Goal: Navigation & Orientation: Find specific page/section

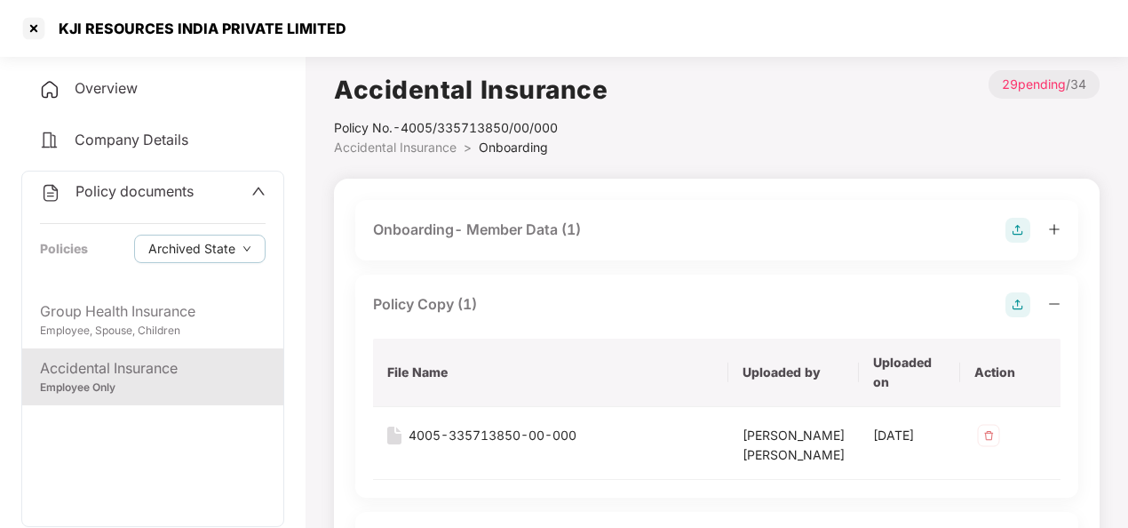
scroll to position [1374, 0]
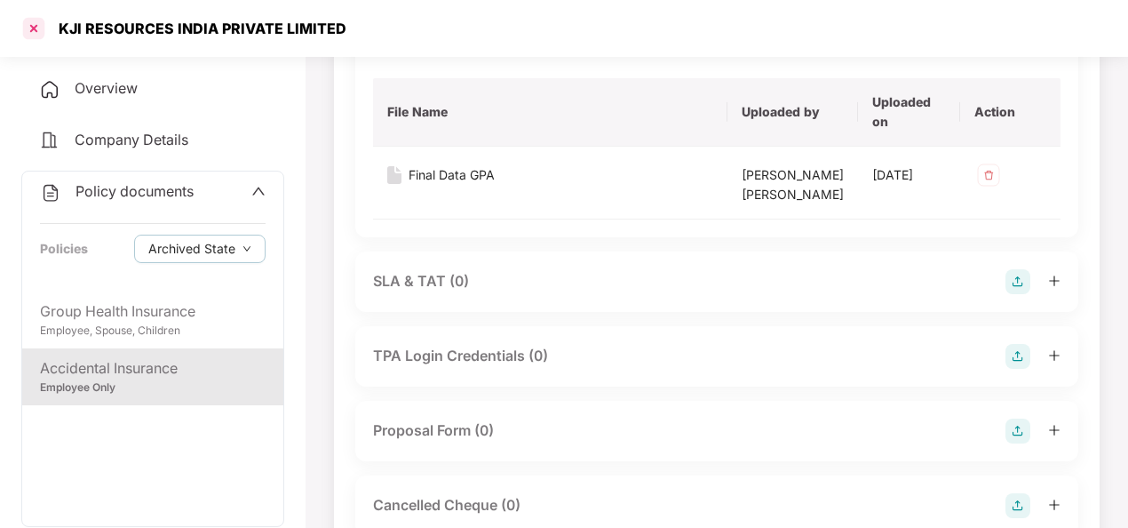
click at [36, 30] on div at bounding box center [34, 28] width 28 height 28
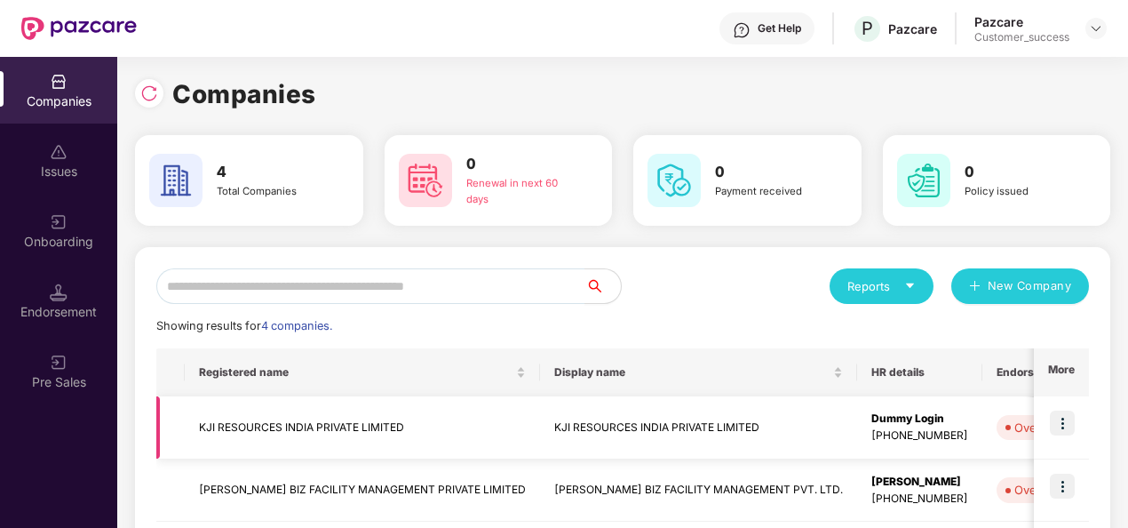
click at [1059, 416] on img at bounding box center [1062, 422] width 25 height 25
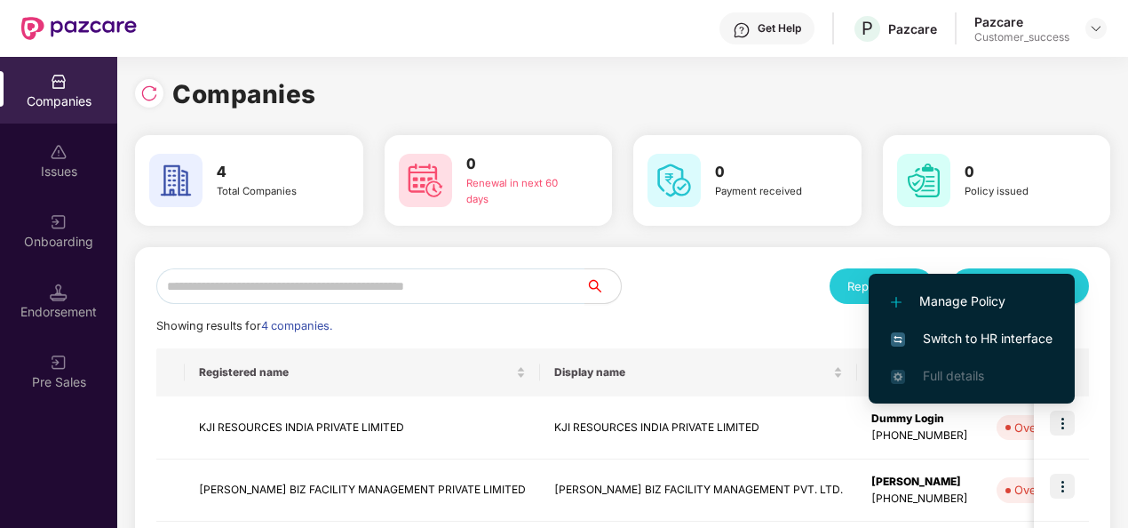
click at [977, 341] on span "Switch to HR interface" at bounding box center [972, 339] width 162 height 20
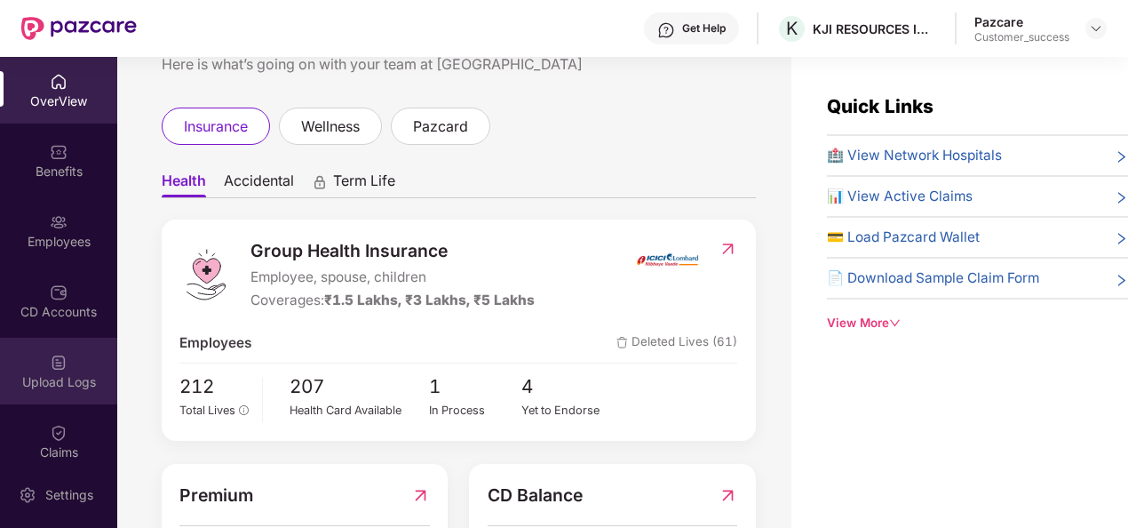
click at [62, 383] on div "Upload Logs" at bounding box center [58, 382] width 117 height 18
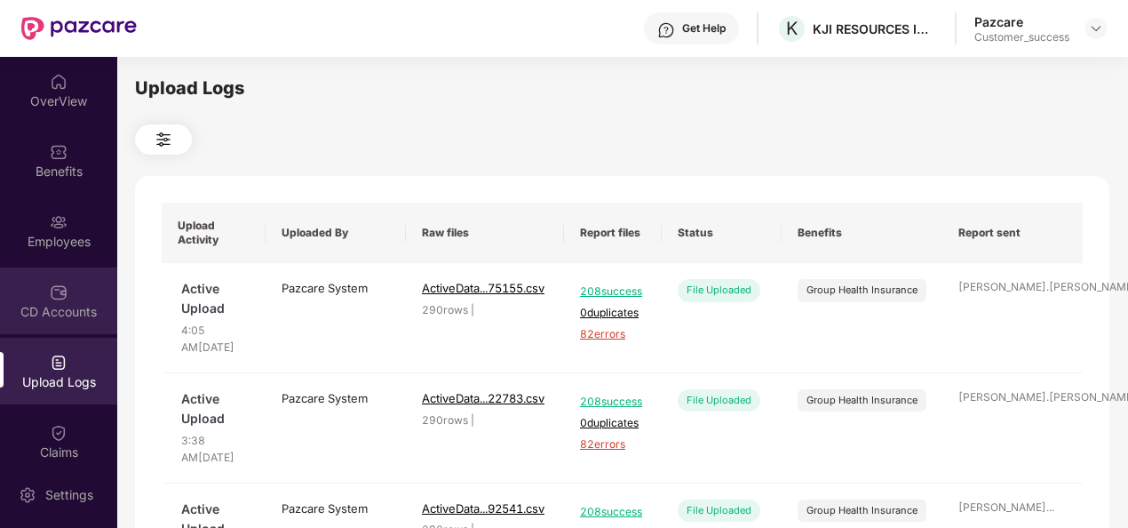
click at [57, 318] on div "CD Accounts" at bounding box center [58, 312] width 117 height 18
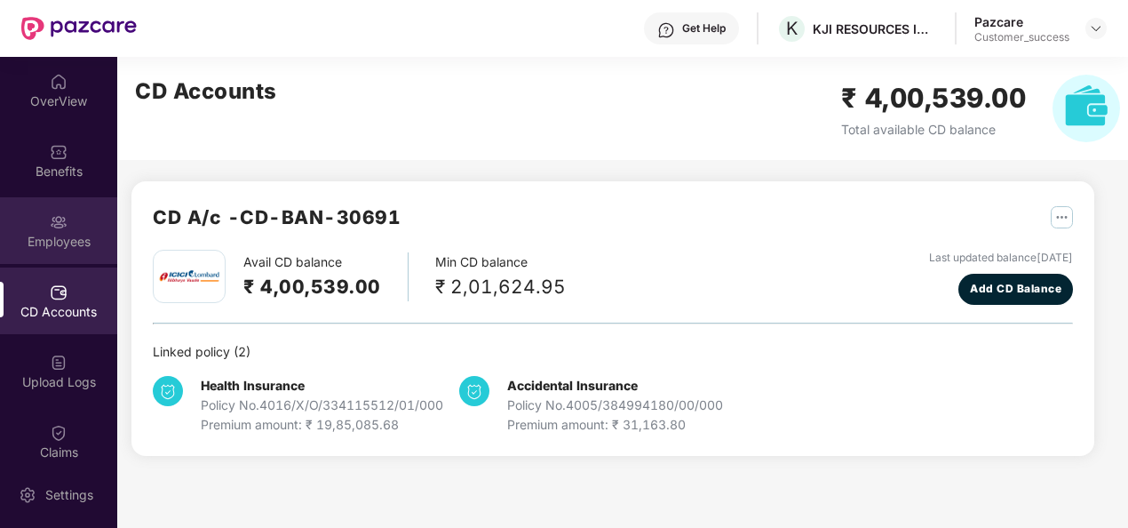
click at [49, 255] on div "Employees" at bounding box center [58, 230] width 117 height 67
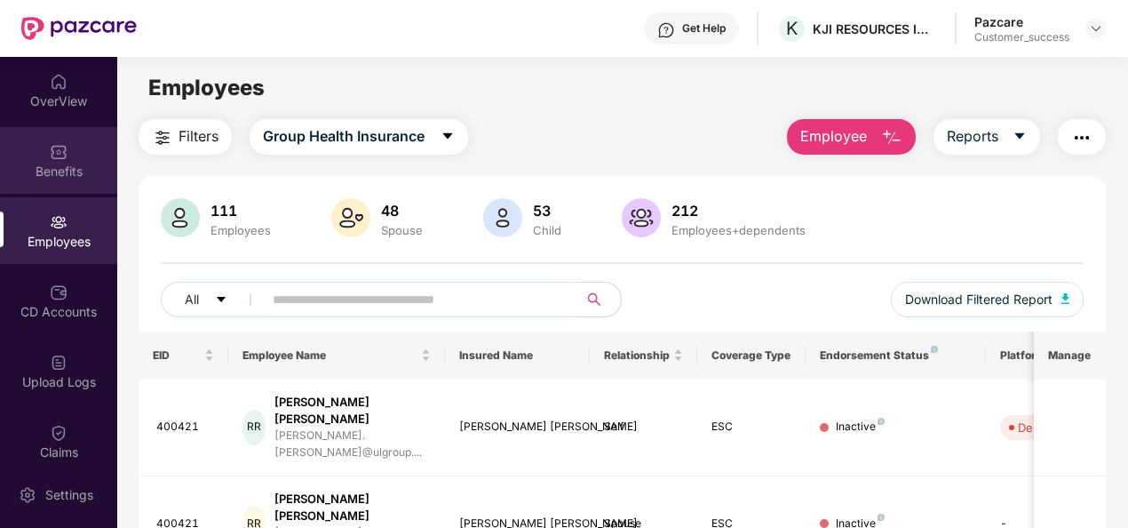
click at [64, 171] on div "Benefits" at bounding box center [58, 172] width 117 height 18
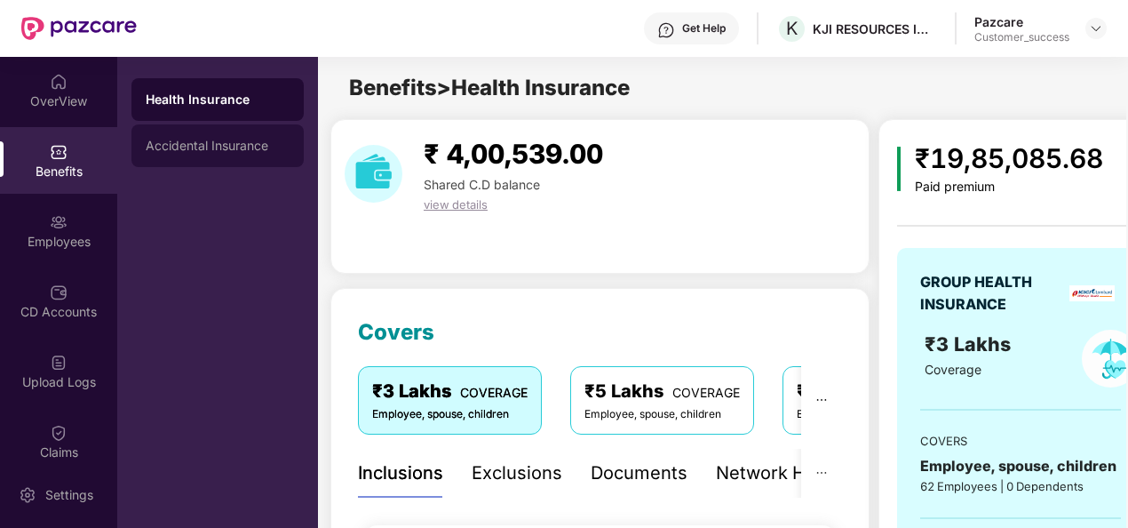
click at [195, 155] on div "Accidental Insurance" at bounding box center [217, 145] width 172 height 43
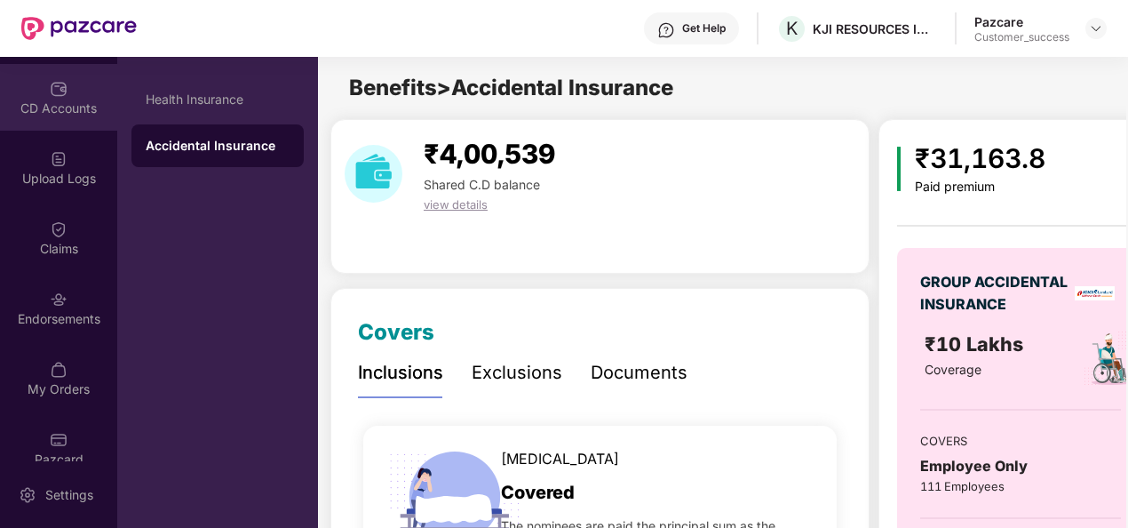
scroll to position [227, 0]
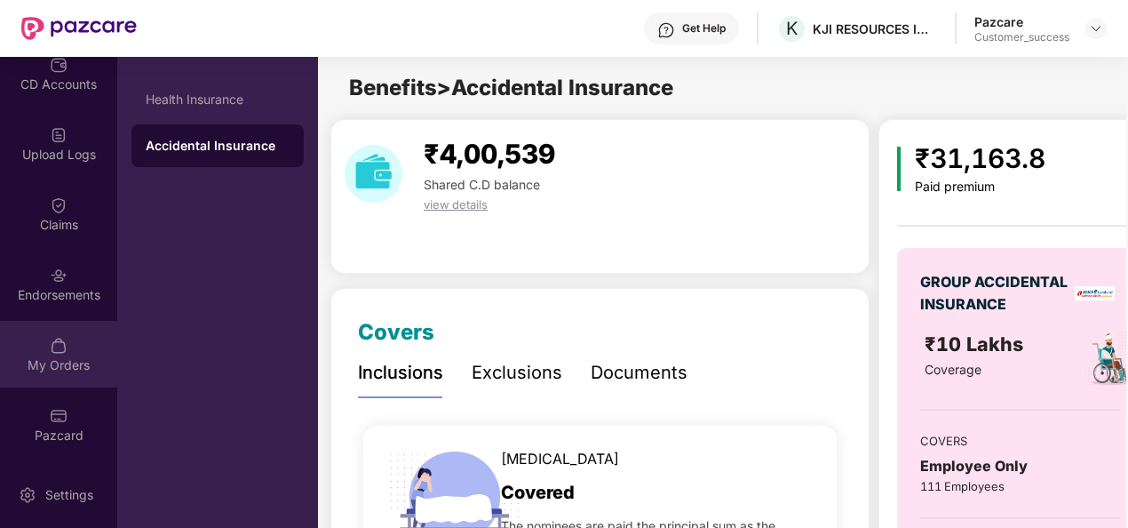
click at [46, 333] on div "My Orders" at bounding box center [58, 354] width 117 height 67
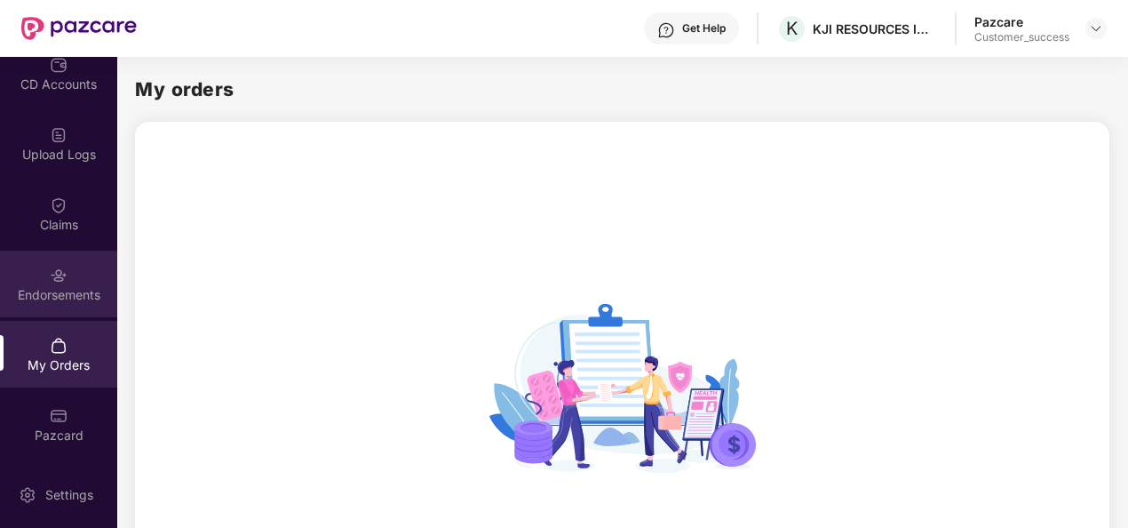
click at [68, 262] on div "Endorsements" at bounding box center [58, 284] width 117 height 67
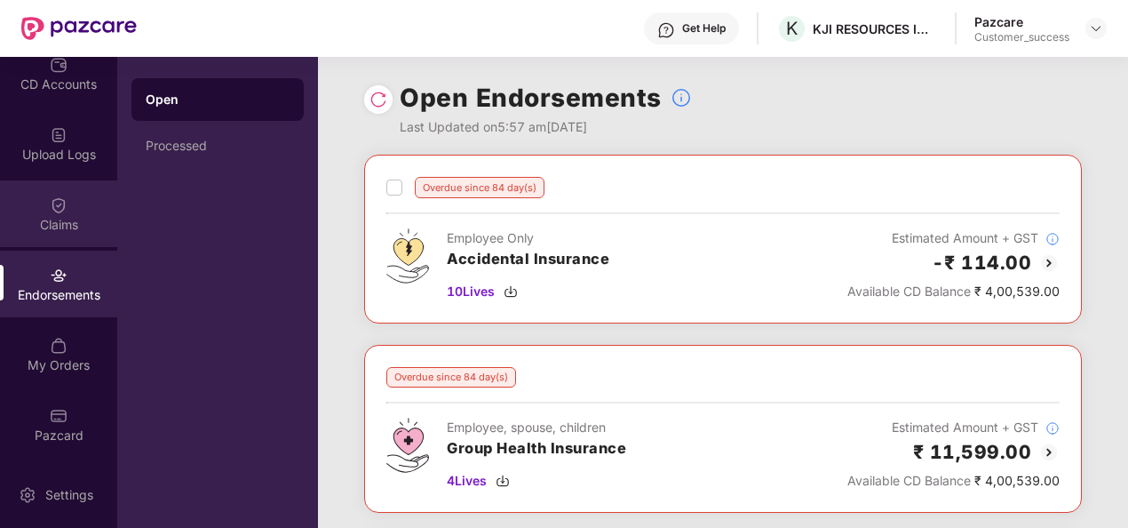
click at [62, 211] on img at bounding box center [59, 205] width 18 height 18
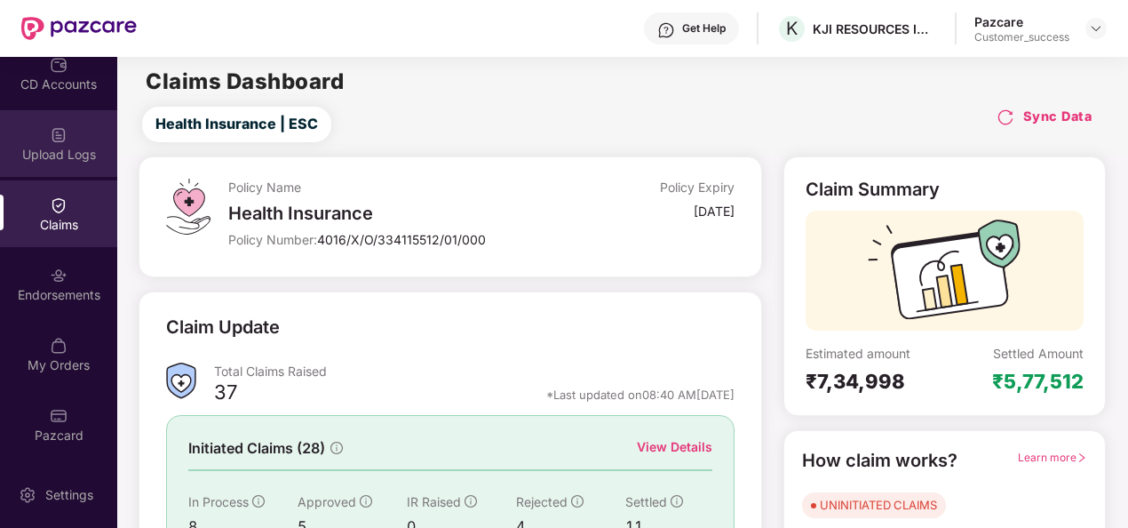
click at [41, 144] on div "Upload Logs" at bounding box center [58, 143] width 117 height 67
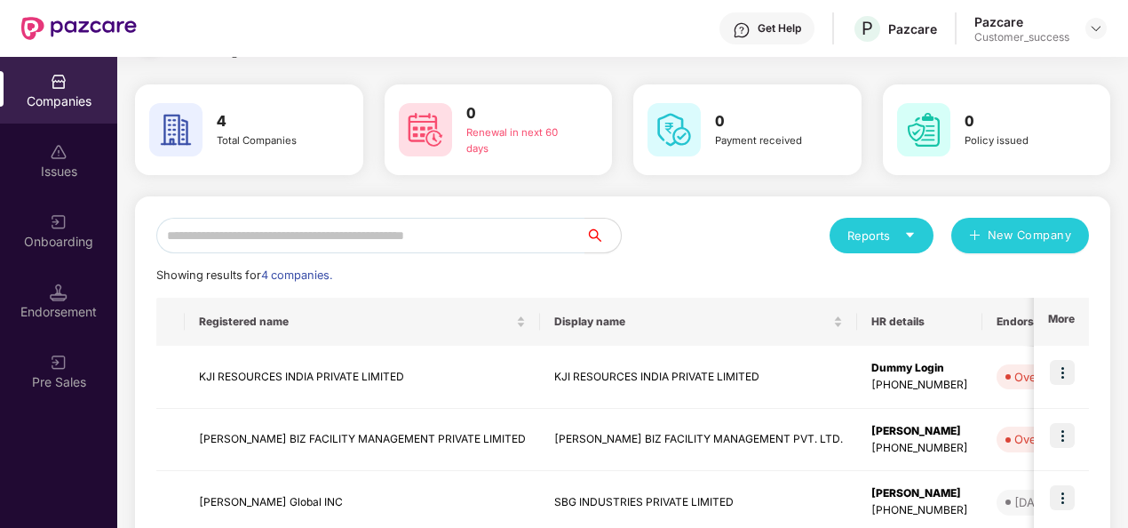
scroll to position [48, 0]
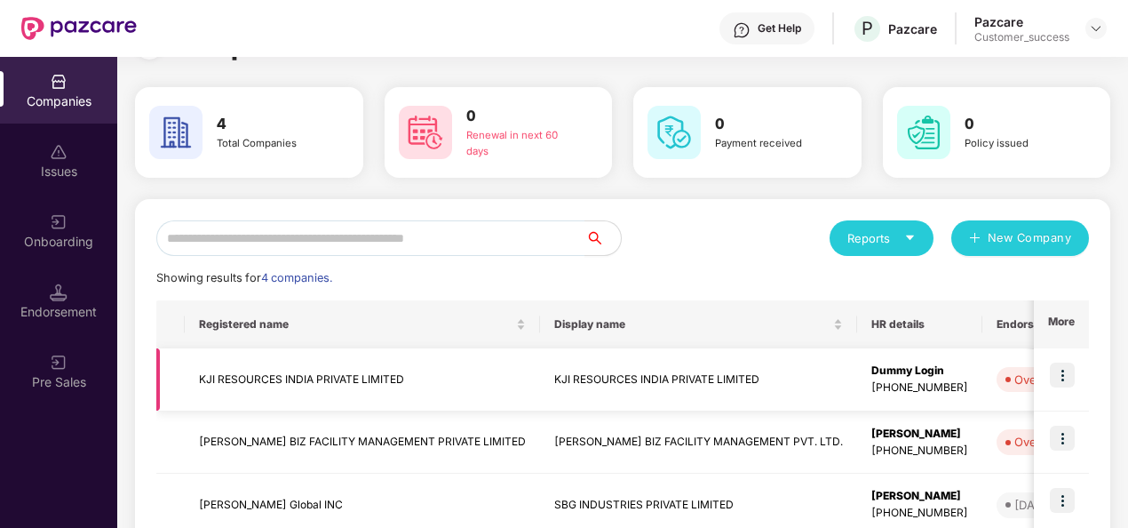
click at [295, 382] on td "KJI RESOURCES INDIA PRIVATE LIMITED" at bounding box center [362, 379] width 355 height 63
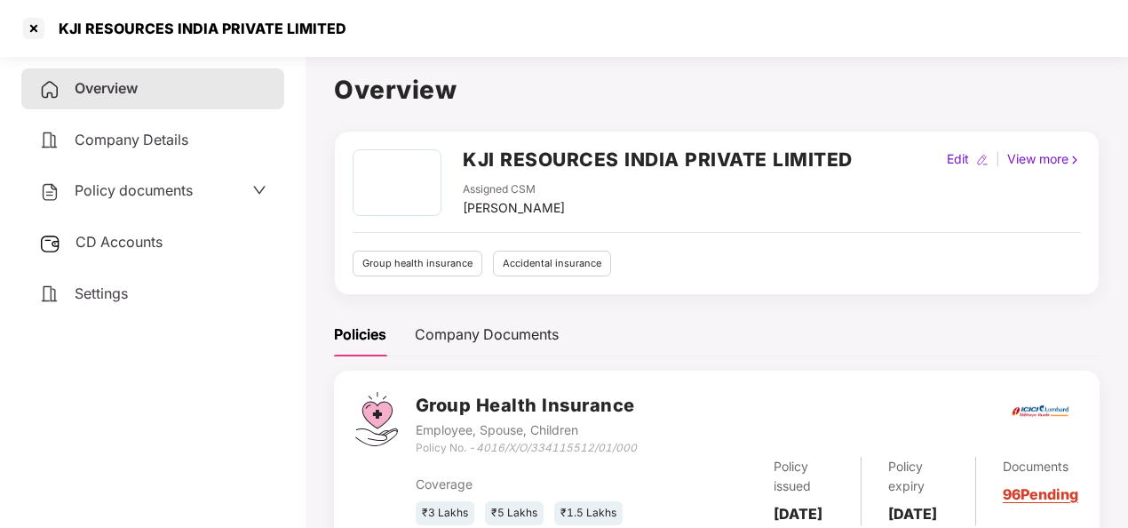
click at [204, 192] on div "Policy documents" at bounding box center [152, 190] width 227 height 23
